Goal: Transaction & Acquisition: Purchase product/service

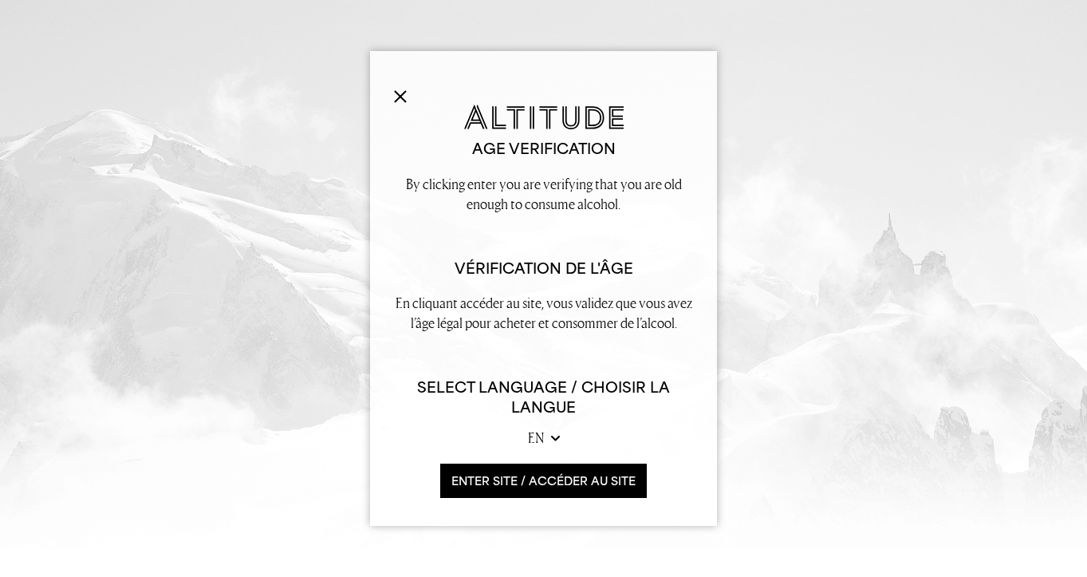
scroll to position [100, 0]
click at [478, 475] on button "ENTER SITE / accéder au site" at bounding box center [543, 480] width 207 height 34
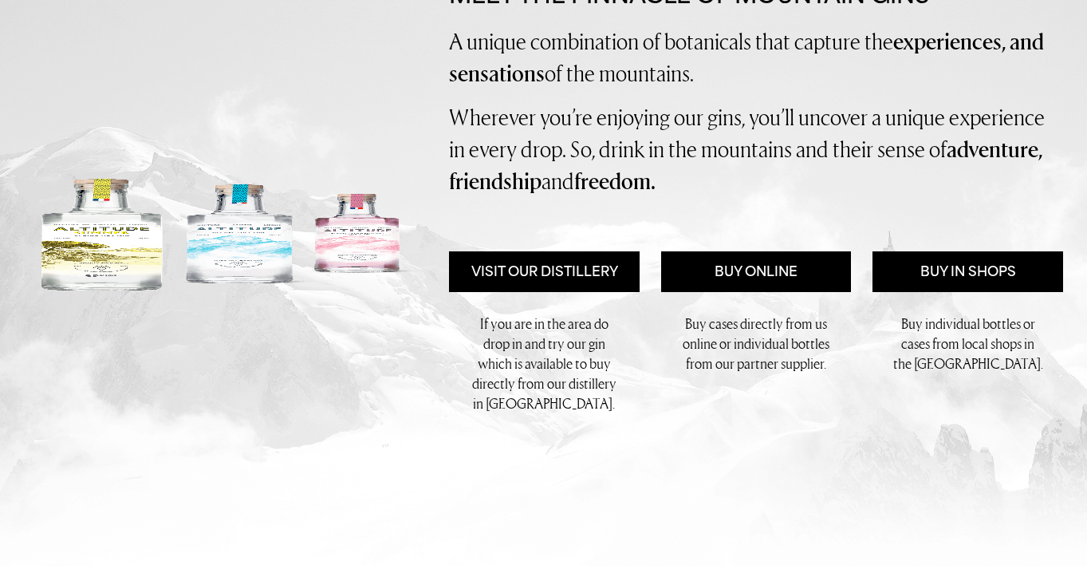
scroll to position [258, 0]
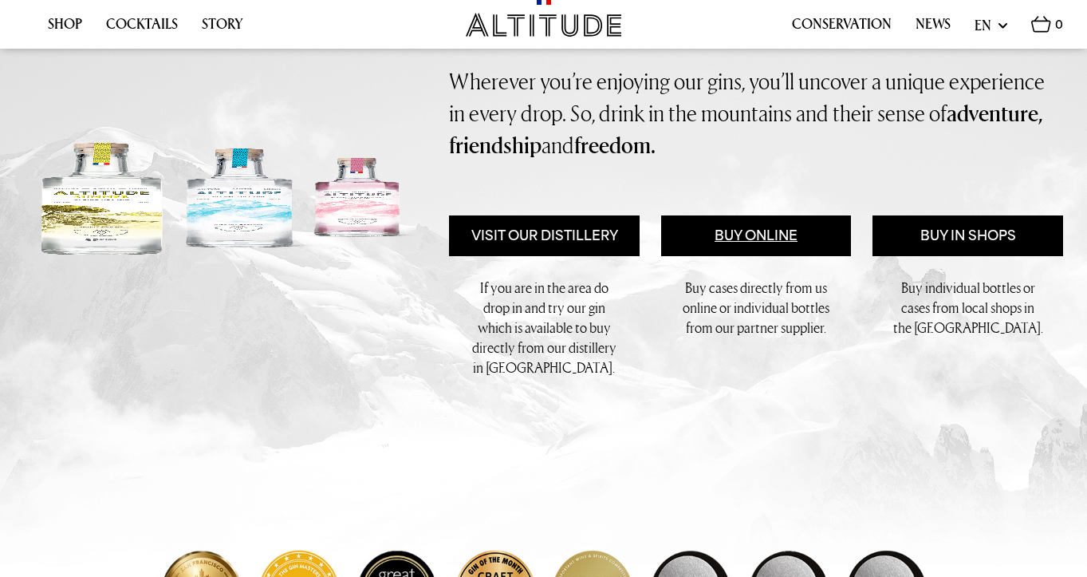
click at [813, 256] on link "Buy Online" at bounding box center [756, 235] width 191 height 41
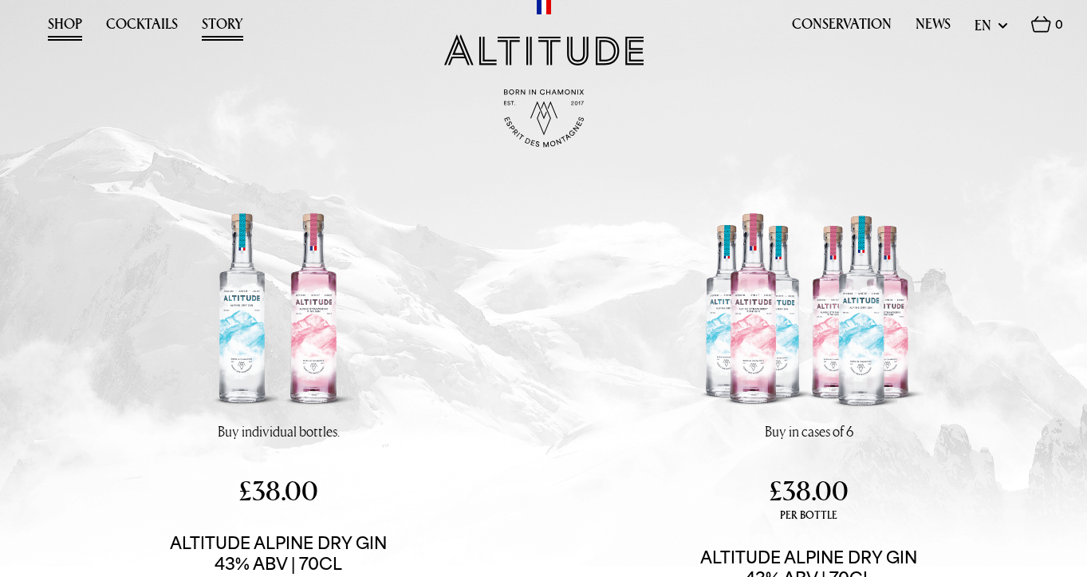
click at [230, 28] on link "Story" at bounding box center [222, 28] width 41 height 25
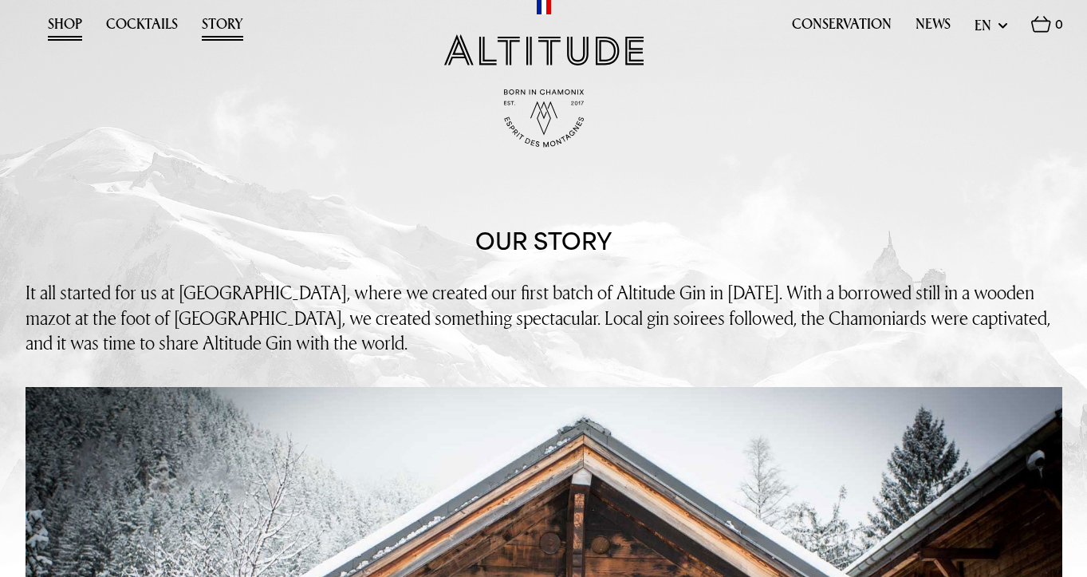
click at [71, 24] on link "Shop" at bounding box center [65, 28] width 34 height 25
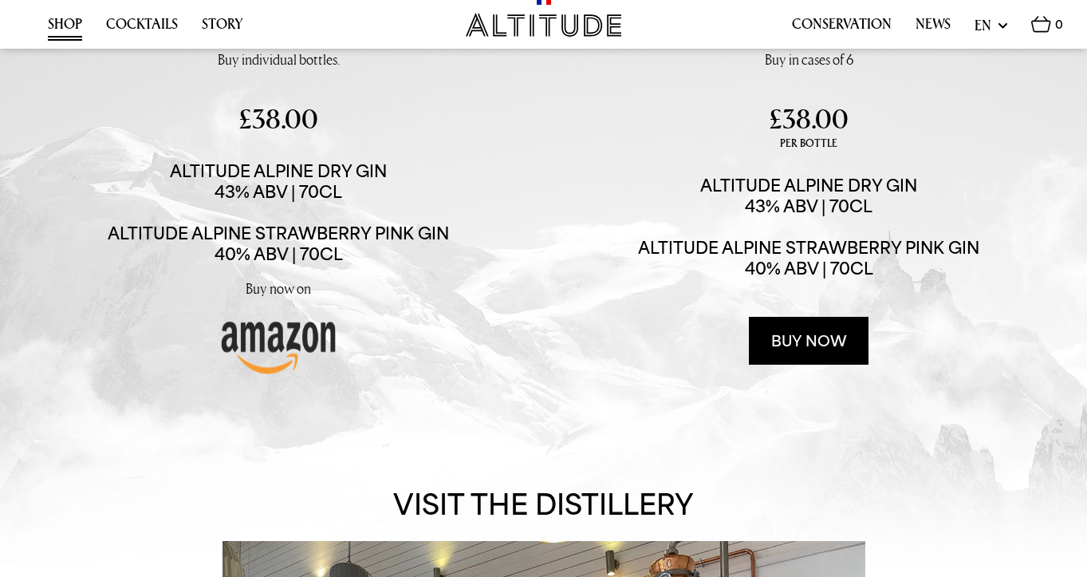
scroll to position [371, 0]
